Goal: Navigation & Orientation: Find specific page/section

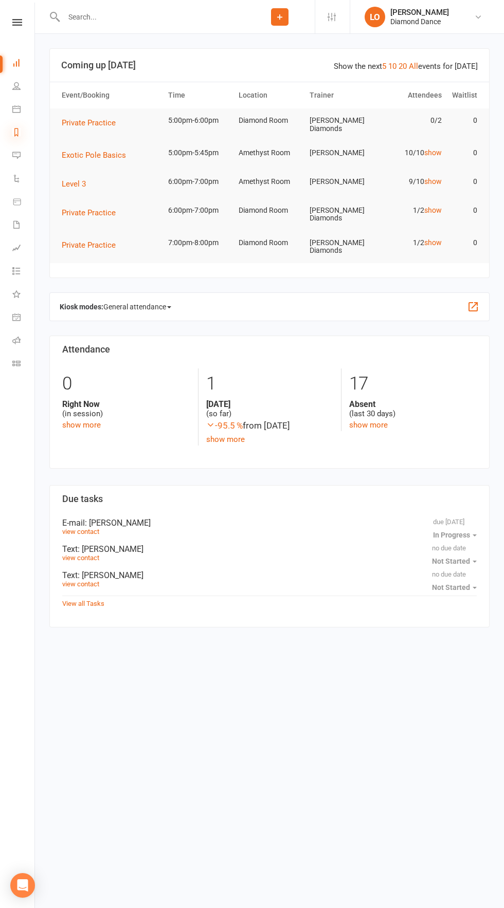
click at [16, 132] on icon at bounding box center [16, 132] width 8 height 8
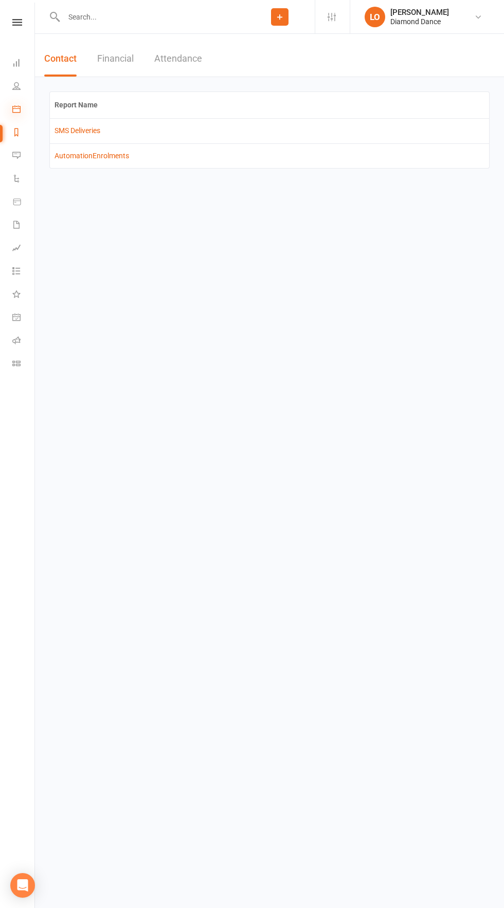
click at [16, 109] on icon at bounding box center [16, 109] width 8 height 8
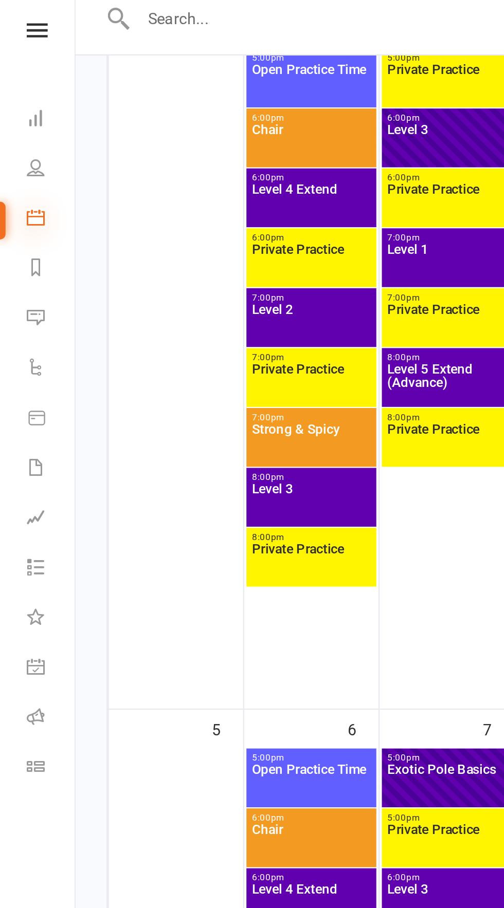
scroll to position [221, 0]
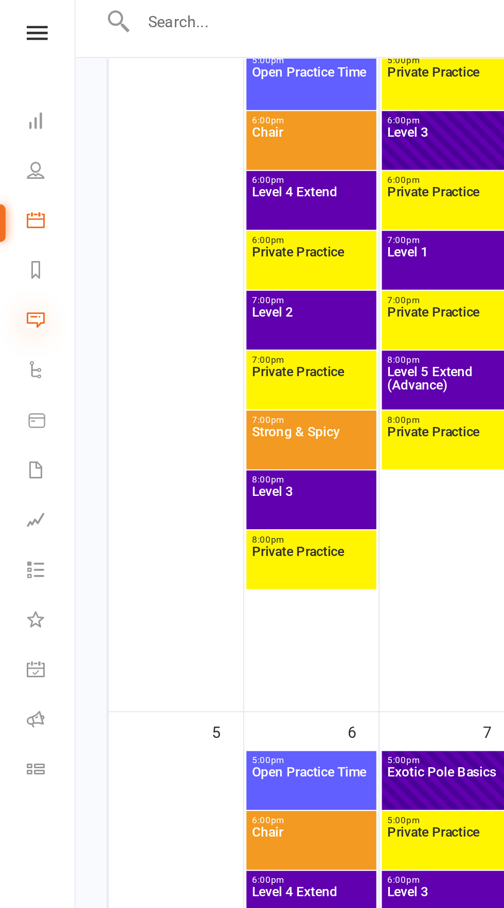
click at [17, 155] on icon at bounding box center [16, 155] width 8 height 8
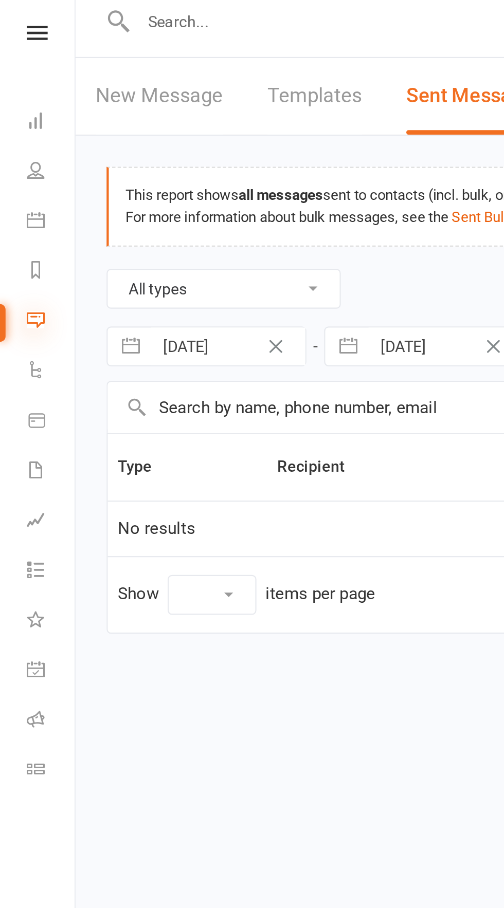
select select "10"
